Goal: Task Accomplishment & Management: Manage account settings

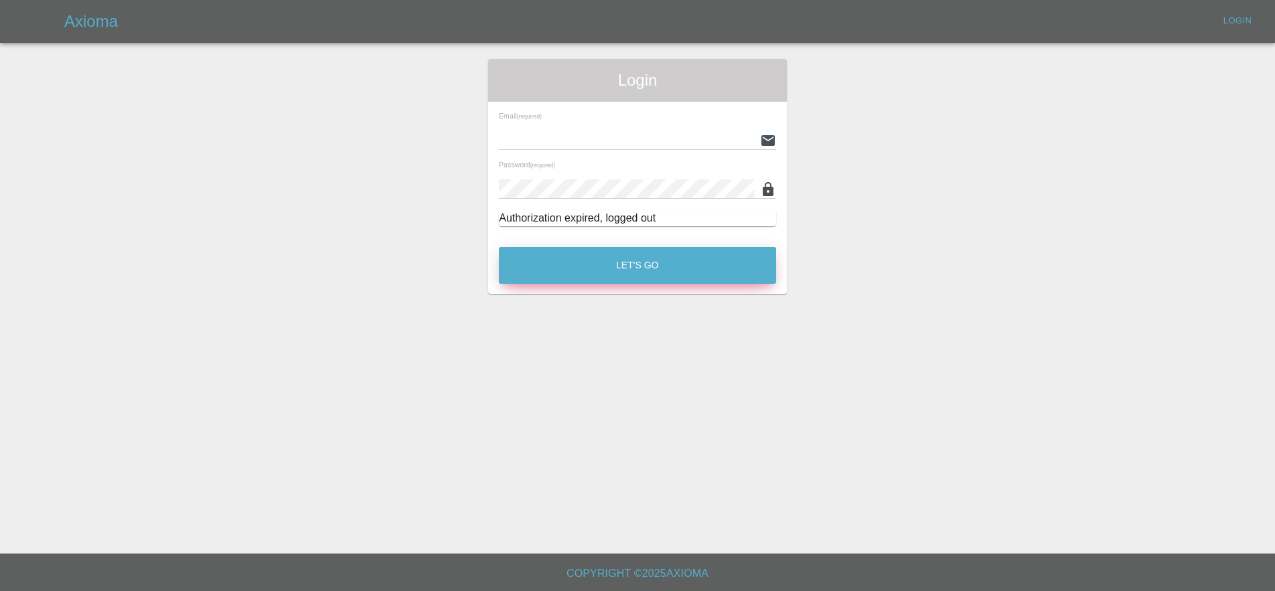
type input "[EMAIL_ADDRESS][PERSON_NAME][DOMAIN_NAME]"
click at [698, 274] on button "Let's Go" at bounding box center [637, 265] width 277 height 37
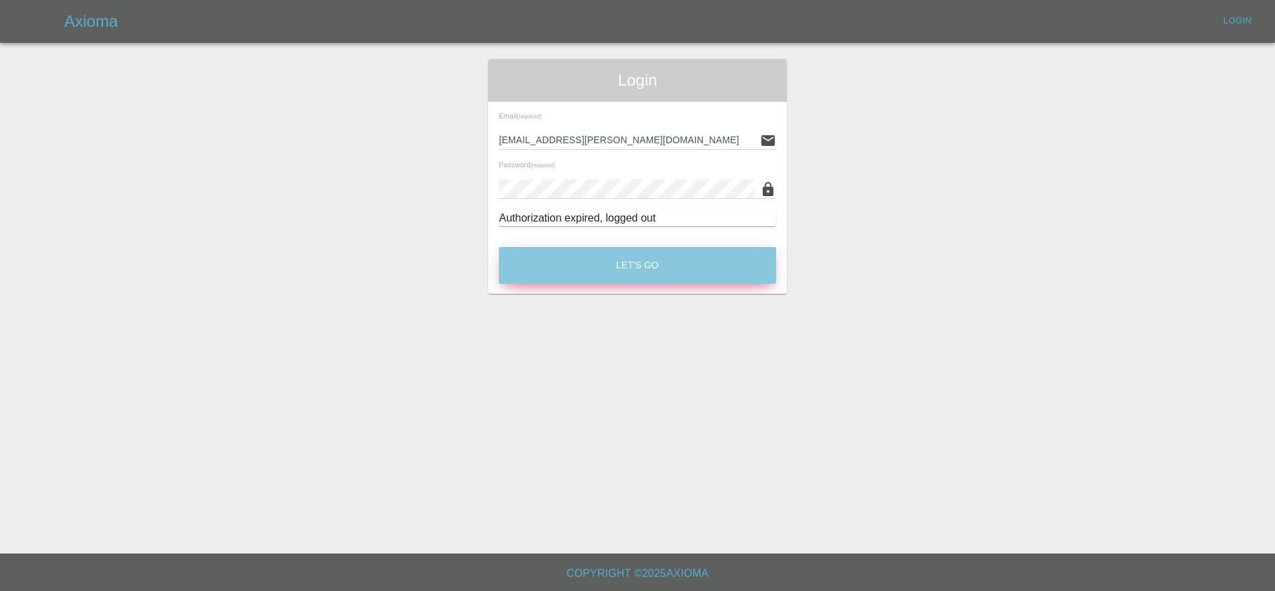
click at [641, 258] on button "Let's Go" at bounding box center [637, 265] width 277 height 37
